Goal: Task Accomplishment & Management: Use online tool/utility

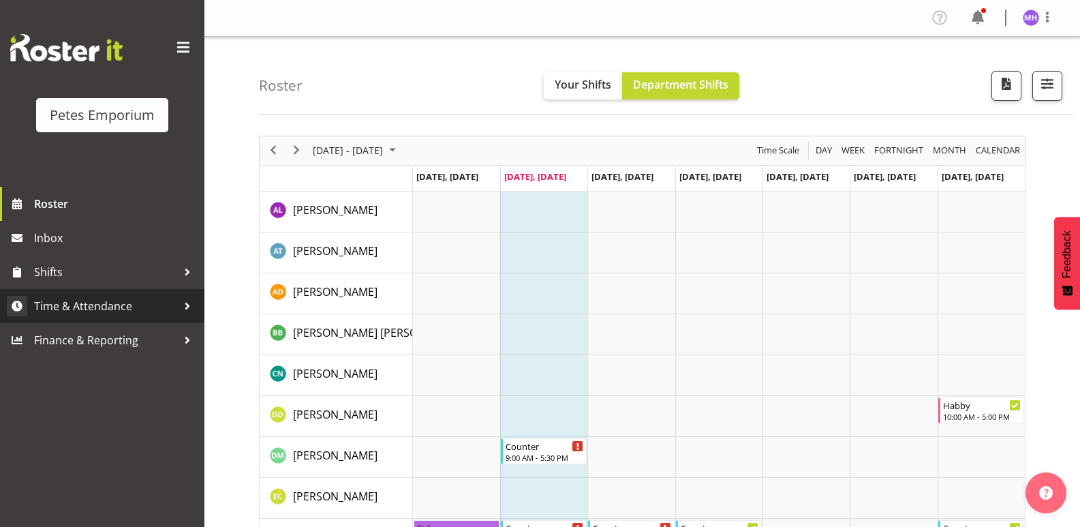
click at [100, 313] on span "Time & Attendance" at bounding box center [105, 306] width 143 height 20
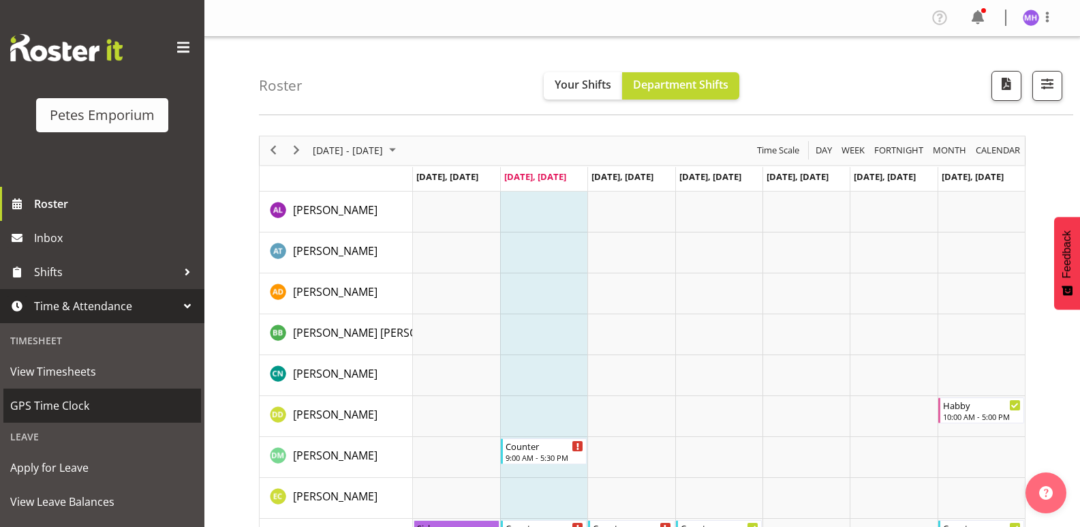
click at [88, 405] on span "GPS Time Clock" at bounding box center [102, 405] width 184 height 20
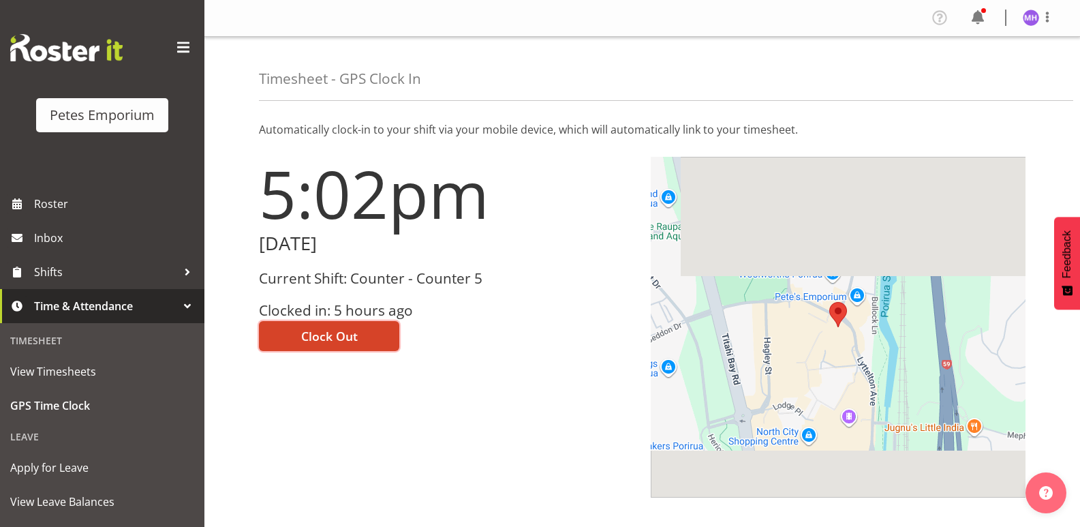
click at [352, 332] on span "Clock Out" at bounding box center [329, 336] width 57 height 18
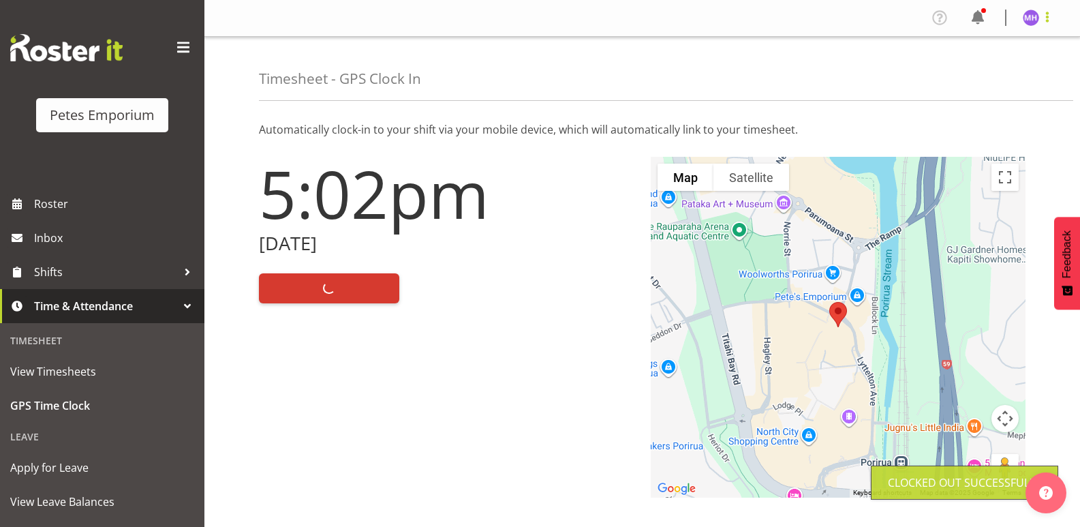
click at [1045, 11] on span at bounding box center [1047, 17] width 16 height 16
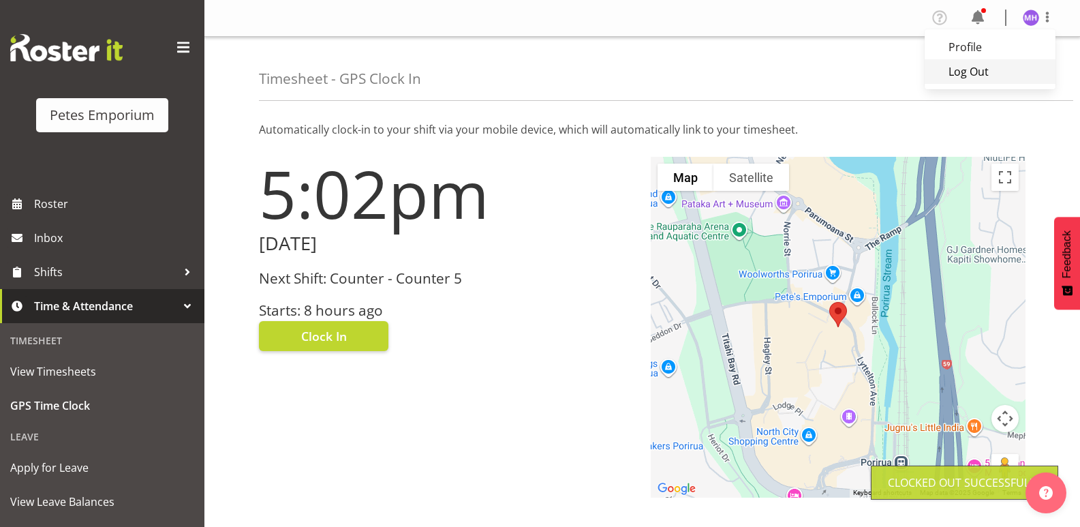
click at [970, 72] on link "Log Out" at bounding box center [990, 71] width 131 height 25
